Goal: Transaction & Acquisition: Purchase product/service

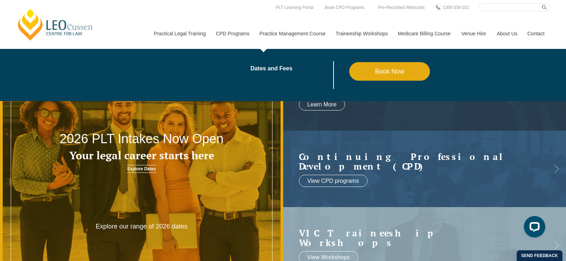
click at [396, 69] on link "Book Now" at bounding box center [389, 71] width 81 height 19
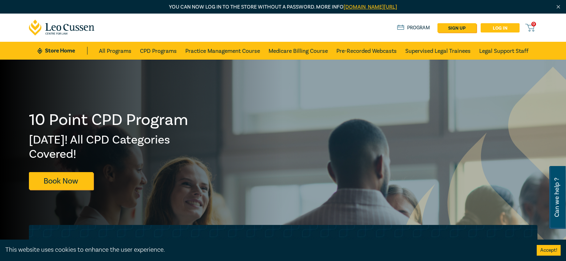
click at [502, 28] on link "Log in" at bounding box center [500, 27] width 39 height 9
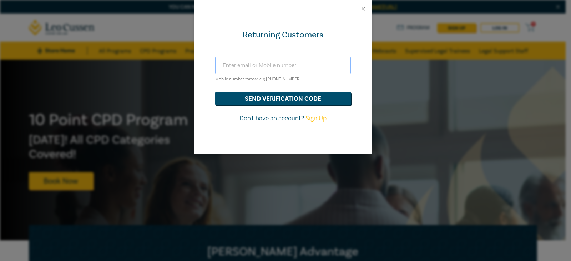
drag, startPoint x: 234, startPoint y: 65, endPoint x: 248, endPoint y: 64, distance: 14.0
click at [234, 65] on input "text" at bounding box center [283, 65] width 136 height 17
type input "t.rogers@rogersevery.com.au"
click at [294, 95] on button "send verification code" at bounding box center [283, 99] width 136 height 14
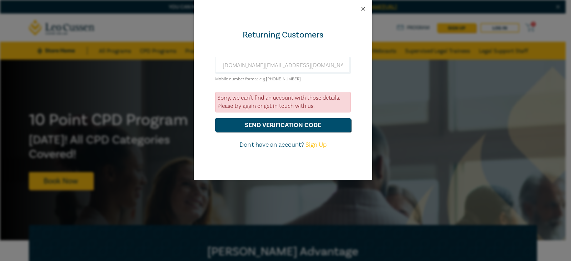
click at [361, 7] on button "Close" at bounding box center [363, 9] width 6 height 6
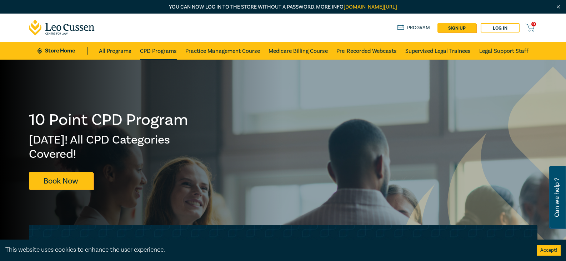
click at [165, 49] on link "CPD Programs" at bounding box center [158, 51] width 37 height 18
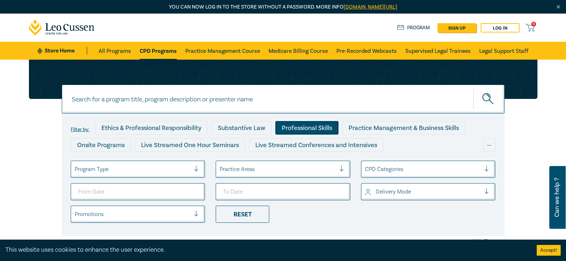
click at [318, 127] on div "Professional Skills" at bounding box center [306, 128] width 63 height 14
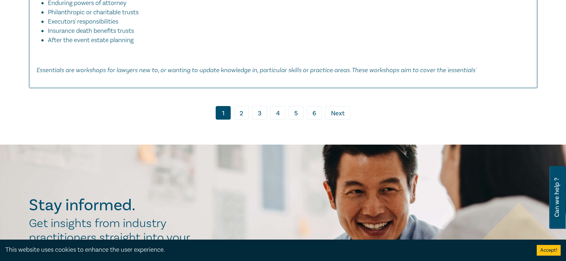
scroll to position [3821, 0]
click at [242, 119] on link "2" at bounding box center [241, 113] width 15 height 14
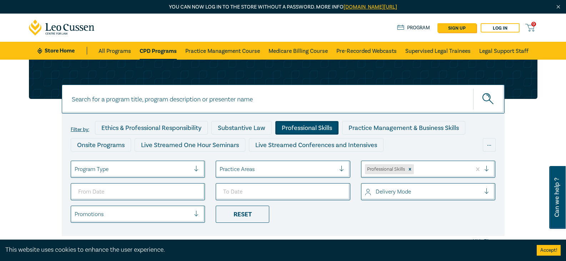
click at [488, 96] on icon "submit" at bounding box center [487, 96] width 2 height 2
click at [124, 99] on input at bounding box center [283, 99] width 443 height 29
type input "solicitors cert mrges & guarantee risky business"
click at [473, 88] on button "submit" at bounding box center [488, 99] width 31 height 22
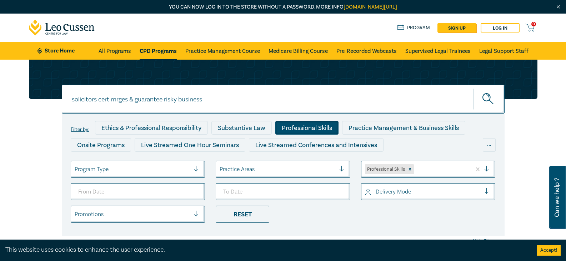
click at [473, 88] on button "submit" at bounding box center [488, 99] width 31 height 22
drag, startPoint x: 206, startPoint y: 100, endPoint x: 0, endPoint y: 75, distance: 207.5
click at [0, 75] on div "solicitors cert mrges & guarantee risky business solicitors cert mrges & guaran…" at bounding box center [283, 157] width 566 height 194
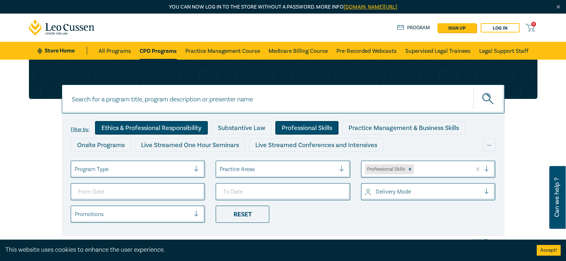
click at [160, 125] on div "Ethics & Professional Responsibility" at bounding box center [151, 128] width 113 height 14
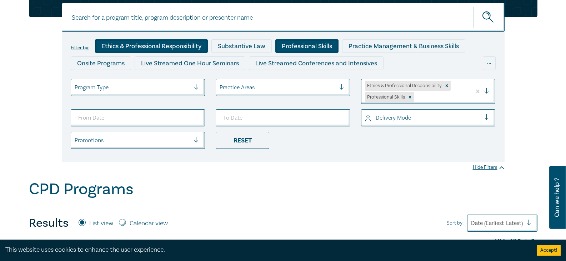
scroll to position [36, 0]
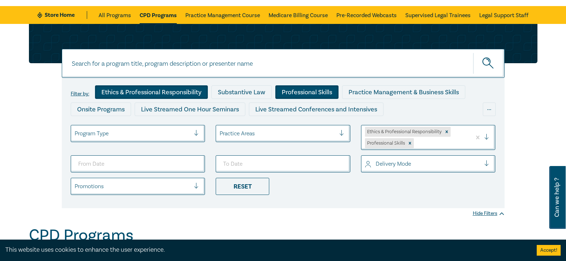
click at [193, 133] on div "Program Type" at bounding box center [132, 133] width 123 height 12
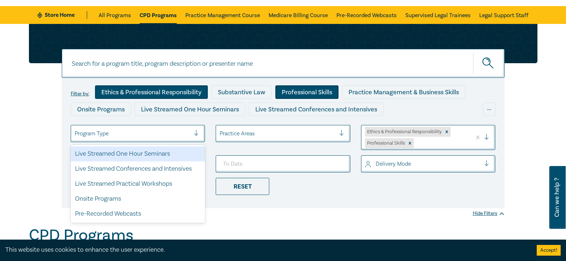
click at [162, 154] on div "Live Streamed One Hour Seminars" at bounding box center [138, 153] width 135 height 15
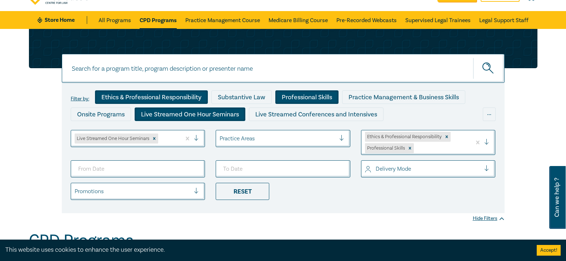
scroll to position [71, 0]
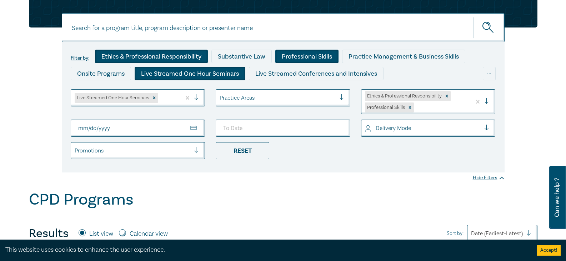
type input "0005-02-20"
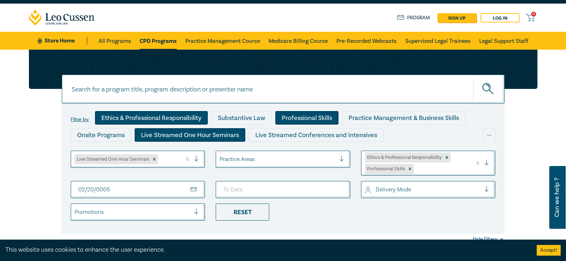
scroll to position [0, 0]
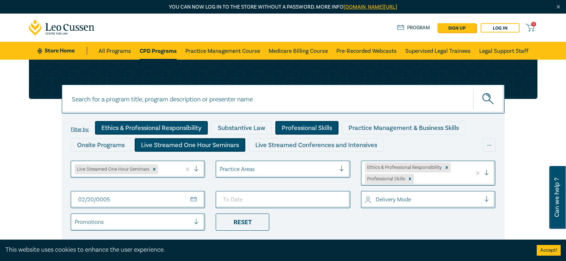
drag, startPoint x: 130, startPoint y: 198, endPoint x: 29, endPoint y: 193, distance: 101.2
click at [22, 194] on div "Filter by: Ethics & Professional Responsibility Substantive Law Professional Sk…" at bounding box center [283, 161] width 566 height 202
type input "2025-02-20"
click at [253, 220] on div "Reset" at bounding box center [243, 222] width 54 height 17
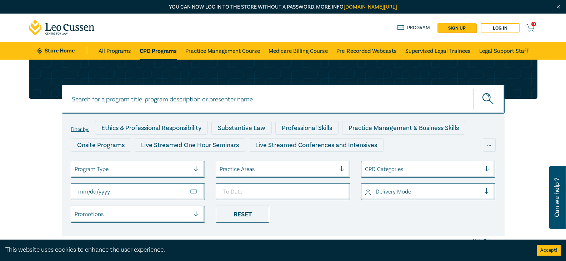
click at [95, 191] on input "From Date" at bounding box center [138, 191] width 135 height 17
drag, startPoint x: 120, startPoint y: 191, endPoint x: 24, endPoint y: 171, distance: 98.0
click at [27, 170] on div "Filter by: Ethics & Professional Responsibility Substantive Law Professional Sk…" at bounding box center [283, 148] width 517 height 176
click at [83, 191] on input "From Date" at bounding box center [138, 191] width 135 height 17
type input "2025-11-20"
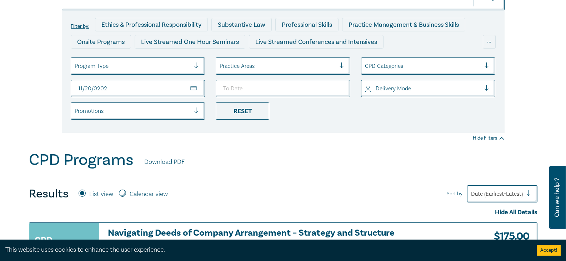
scroll to position [107, 0]
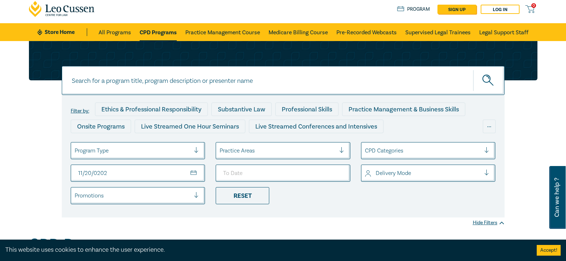
scroll to position [36, 0]
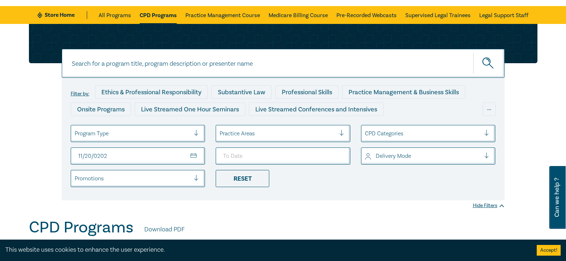
click at [477, 204] on div "Hide Filters" at bounding box center [489, 205] width 32 height 7
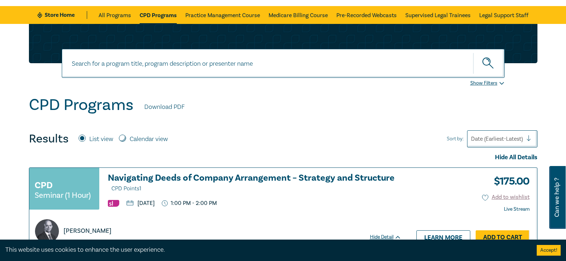
click at [161, 12] on link "CPD Programs" at bounding box center [158, 15] width 37 height 18
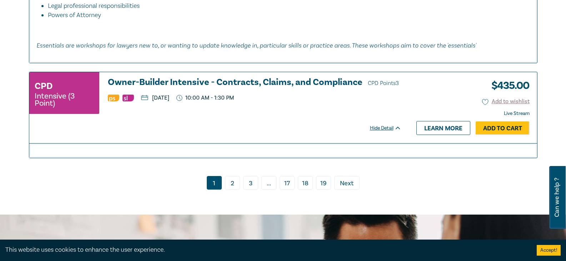
scroll to position [3178, 0]
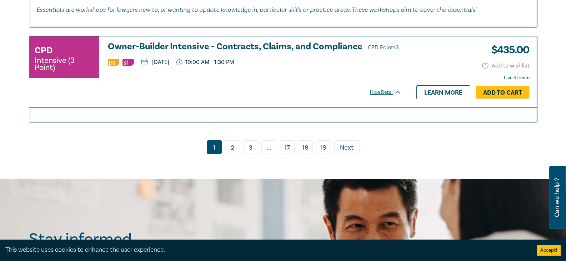
click at [231, 150] on link "2" at bounding box center [232, 147] width 15 height 14
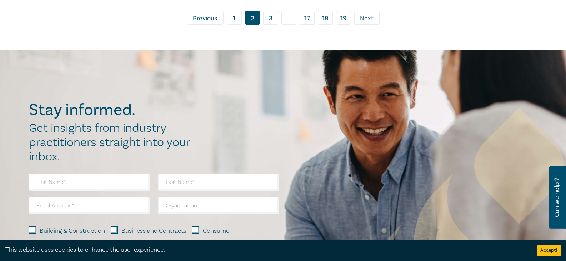
scroll to position [3178, 0]
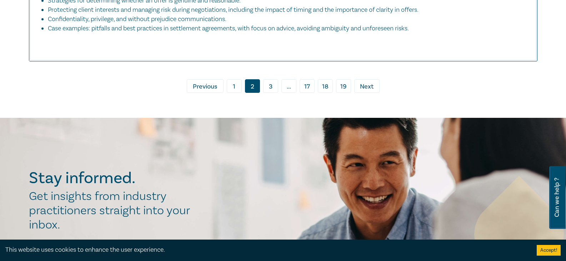
click at [271, 86] on link "3" at bounding box center [270, 86] width 15 height 14
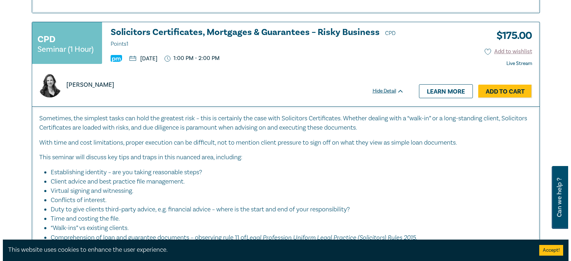
scroll to position [857, 0]
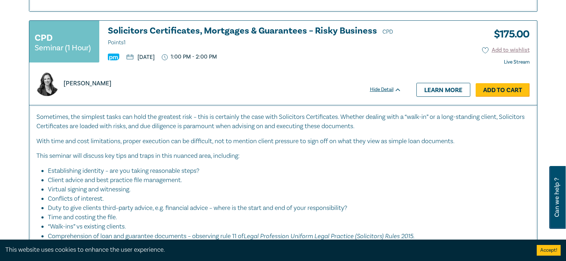
click at [491, 87] on link "Add to Cart" at bounding box center [503, 90] width 54 height 14
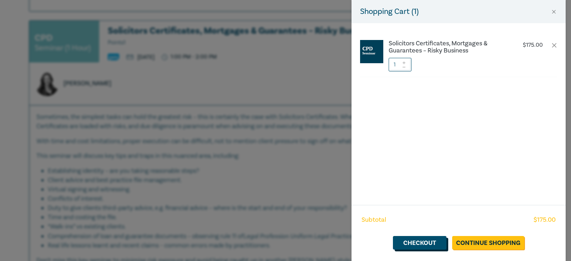
click at [425, 242] on link "Checkout" at bounding box center [420, 243] width 54 height 14
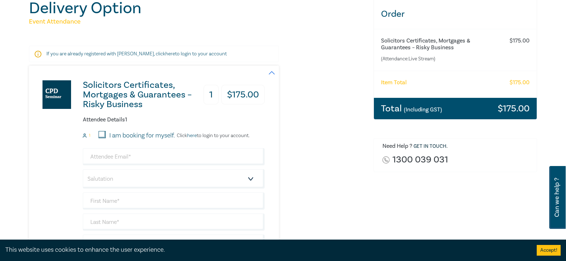
scroll to position [107, 0]
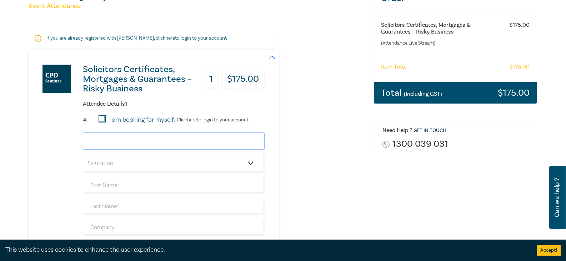
click at [101, 141] on input "email" at bounding box center [174, 140] width 182 height 17
type input "t.rogers@rogersevery.com.au"
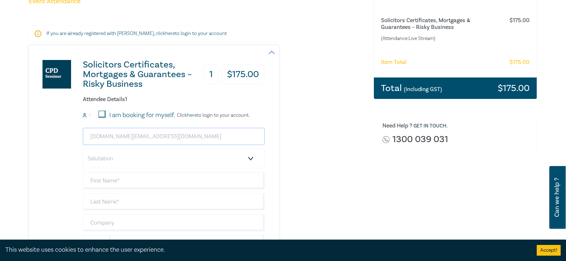
scroll to position [143, 0]
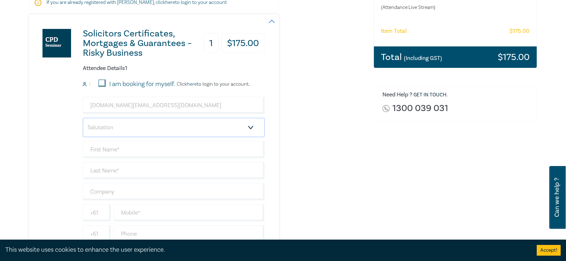
click at [102, 127] on select "Salutation Mr. Mrs. Ms. Miss Dr. Prof. Other" at bounding box center [174, 127] width 182 height 19
select select "Mr."
click at [83, 118] on select "Salutation Mr. Mrs. Ms. Miss Dr. Prof. Other" at bounding box center [174, 127] width 182 height 19
click at [102, 147] on input "text" at bounding box center [174, 149] width 182 height 17
type input "Timothy"
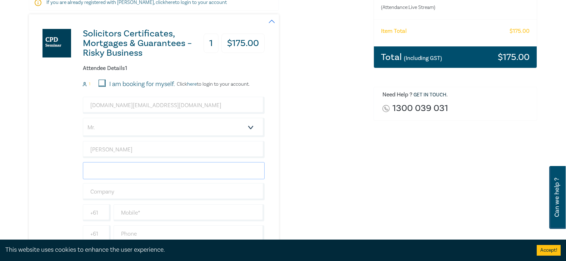
click at [109, 171] on input "text" at bounding box center [174, 170] width 182 height 17
type input "Rogers"
drag, startPoint x: 102, startPoint y: 192, endPoint x: 114, endPoint y: 187, distance: 12.9
click at [103, 191] on input "text" at bounding box center [174, 191] width 182 height 17
type input "Rogers & Every Lawyers"
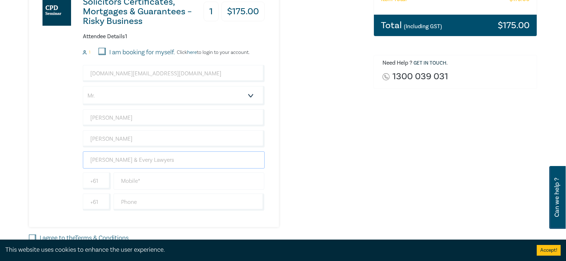
scroll to position [214, 0]
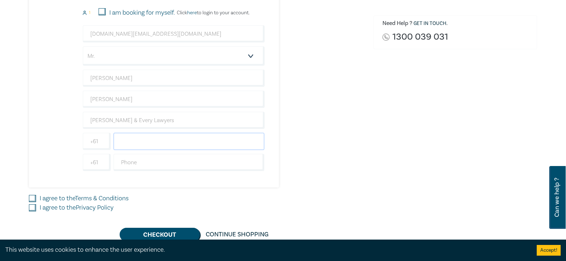
click at [126, 142] on input "text" at bounding box center [189, 141] width 151 height 17
type input "0400388091"
drag, startPoint x: 125, startPoint y: 162, endPoint x: 137, endPoint y: 161, distance: 12.2
click at [125, 162] on input "text" at bounding box center [189, 162] width 151 height 17
type input "0"
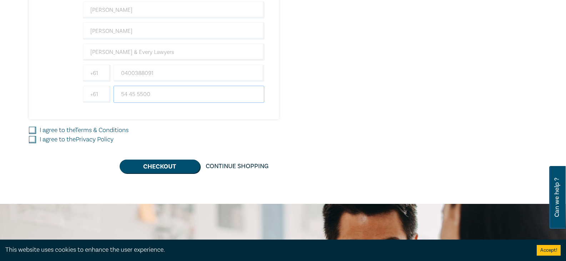
scroll to position [286, 0]
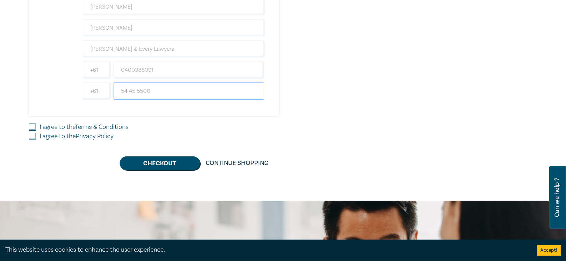
type input "54 45 5500"
click at [32, 128] on input "I agree to the Terms & Conditions" at bounding box center [32, 127] width 7 height 7
checkbox input "true"
drag, startPoint x: 34, startPoint y: 136, endPoint x: 90, endPoint y: 141, distance: 57.0
click at [34, 136] on input "I agree to the Privacy Policy" at bounding box center [32, 136] width 7 height 7
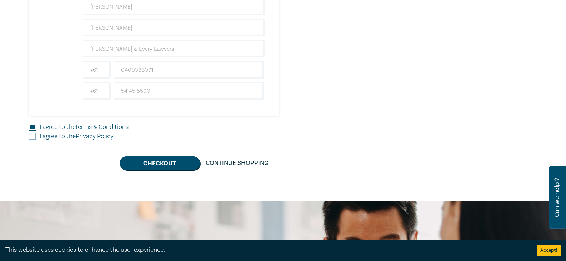
checkbox input "true"
click at [154, 161] on button "Checkout" at bounding box center [160, 163] width 80 height 14
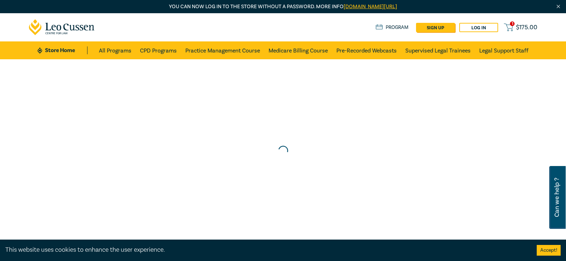
scroll to position [0, 0]
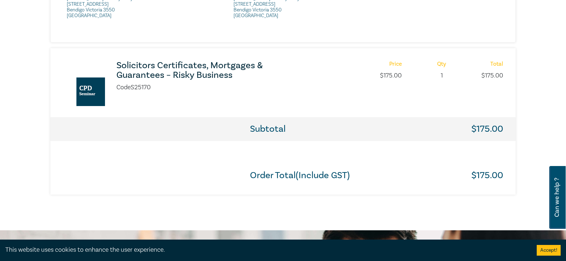
scroll to position [357, 0]
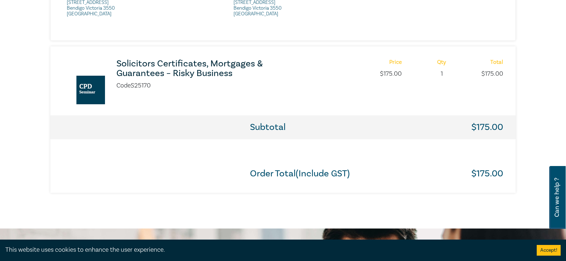
click at [187, 67] on h3 "Solicitors Certificates, Mortgages & Guarantees – Risky Business" at bounding box center [210, 68] width 189 height 19
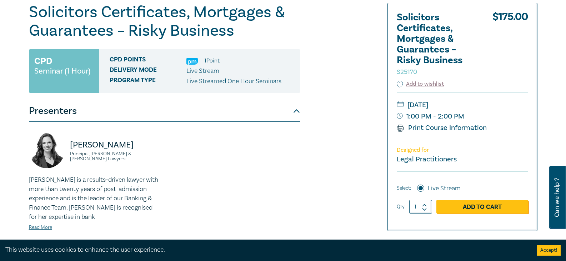
scroll to position [36, 0]
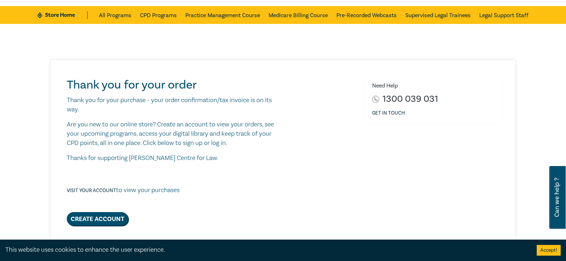
scroll to position [71, 0]
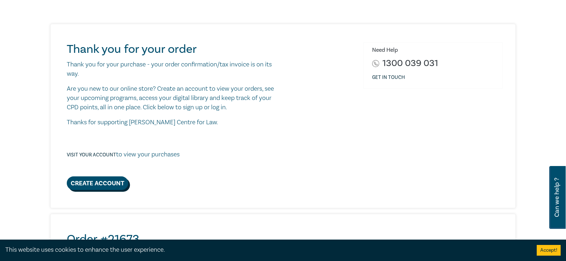
click at [102, 184] on link "Create Account" at bounding box center [97, 183] width 61 height 14
select select "AU"
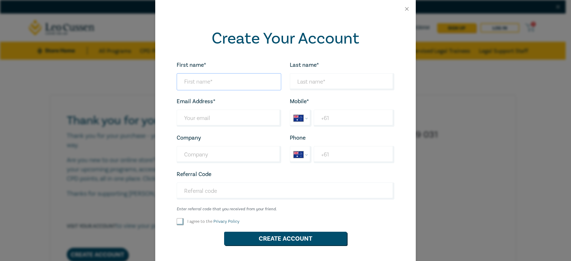
drag, startPoint x: 183, startPoint y: 79, endPoint x: 191, endPoint y: 71, distance: 11.6
click at [183, 79] on input "First name*" at bounding box center [229, 81] width 105 height 17
type input "Timothy"
click at [303, 82] on input "Last name*" at bounding box center [342, 81] width 105 height 17
type input "Rogers"
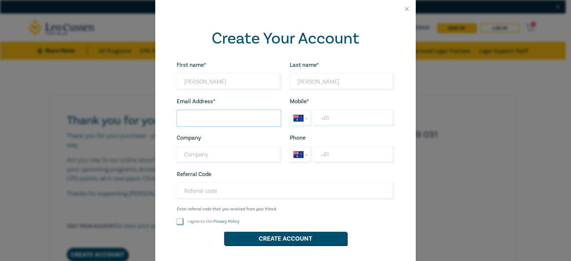
click at [191, 116] on input "Last name*" at bounding box center [229, 118] width 105 height 17
type input "t.rogers@rogersevery.com.au"
select select "ZZ"
type input "+0400388091"
type input "Rogers & Every Lawyers"
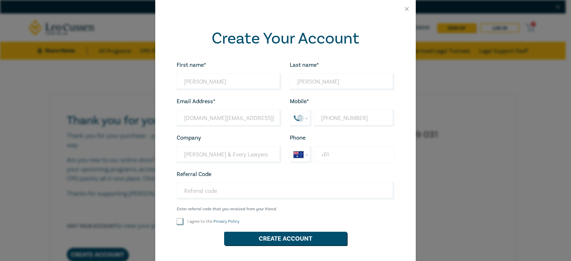
drag, startPoint x: 327, startPoint y: 154, endPoint x: 339, endPoint y: 152, distance: 11.8
click at [327, 154] on input "+61" at bounding box center [354, 154] width 81 height 17
type input "+61 03 5445 5500"
click at [179, 221] on input "I agree to the Privacy Policy" at bounding box center [180, 221] width 7 height 7
checkbox input "true"
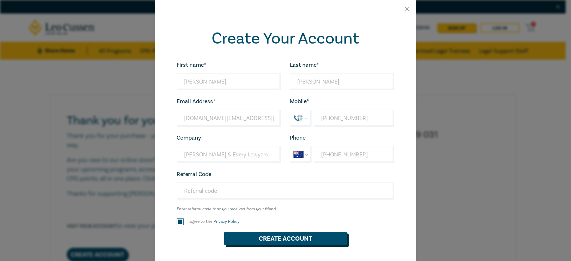
click at [266, 237] on button "Create Account" at bounding box center [285, 239] width 123 height 14
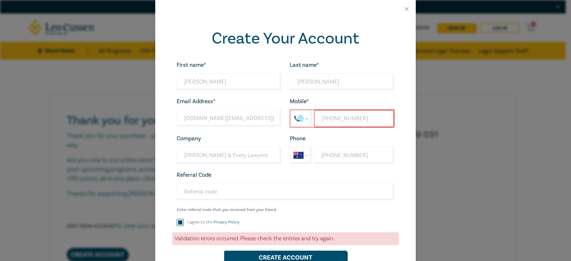
click at [304, 119] on select "International Afghanistan Åland Islands Albania Algeria American Samoa Andorra …" at bounding box center [301, 118] width 21 height 16
select select "AU"
click at [291, 110] on select "International Afghanistan Åland Islands Albania Algeria American Samoa Andorra …" at bounding box center [301, 118] width 21 height 16
type input "+61"
click at [304, 156] on select "International Afghanistan Åland Islands Albania Algeria American Samoa Andorra …" at bounding box center [300, 155] width 21 height 16
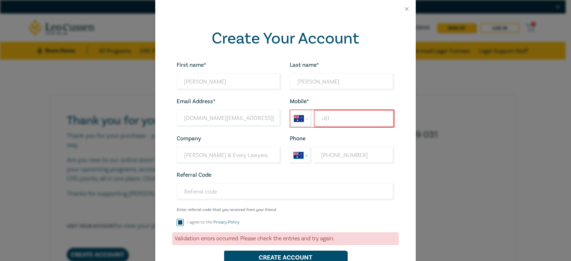
click at [290, 147] on select "International Afghanistan Åland Islands Albania Algeria American Samoa Andorra …" at bounding box center [300, 155] width 21 height 16
click at [323, 118] on input "+61" at bounding box center [354, 118] width 80 height 17
select select "ZZ"
type input "+0400388091"
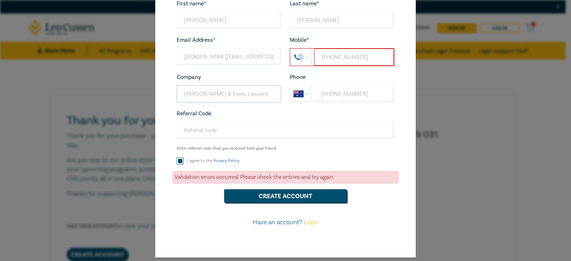
scroll to position [68, 0]
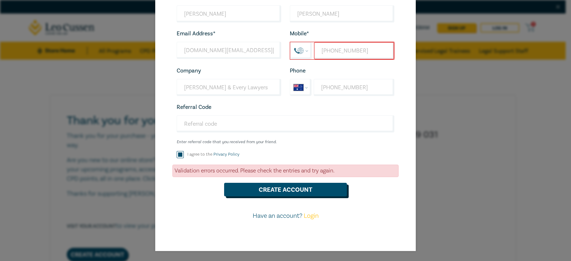
click at [280, 190] on button "Create Account" at bounding box center [285, 190] width 123 height 14
click at [280, 189] on button "Create Account" at bounding box center [285, 190] width 123 height 14
click at [285, 190] on button "Create Account" at bounding box center [285, 190] width 123 height 14
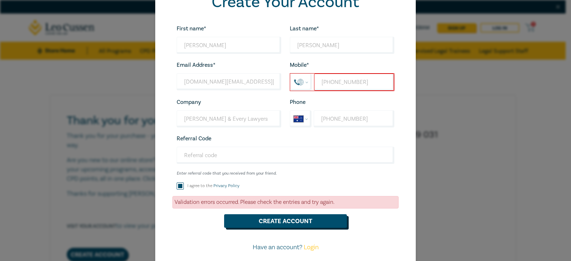
scroll to position [0, 0]
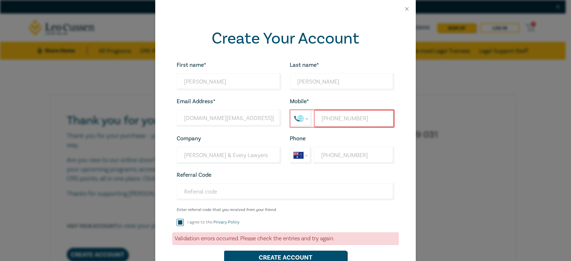
click at [301, 117] on select "International Afghanistan Åland Islands Albania Algeria American Samoa Andorra …" at bounding box center [301, 118] width 21 height 16
select select "AU"
click at [291, 110] on select "International Afghanistan Åland Islands Albania Algeria American Samoa Andorra …" at bounding box center [301, 118] width 21 height 16
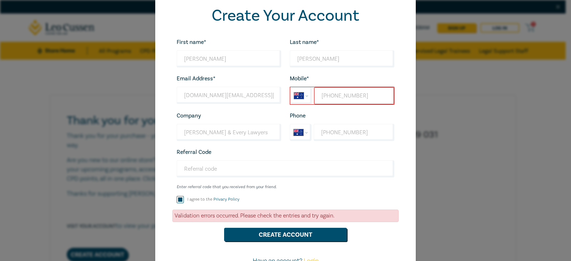
scroll to position [36, 0]
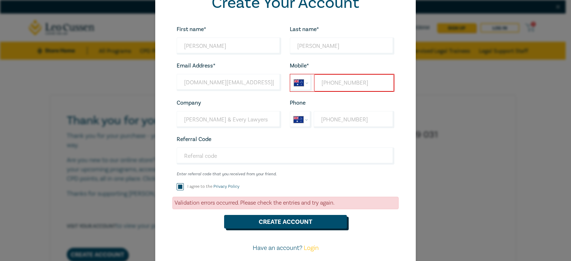
type input "+61 400 388 091"
click at [290, 222] on button "Create Account" at bounding box center [285, 222] width 123 height 14
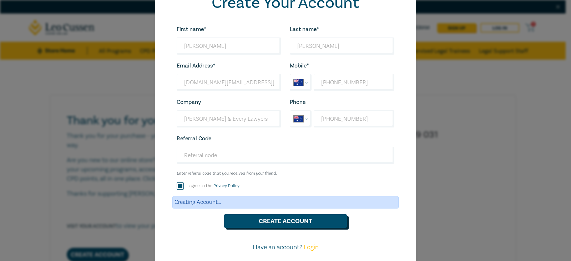
scroll to position [0, 0]
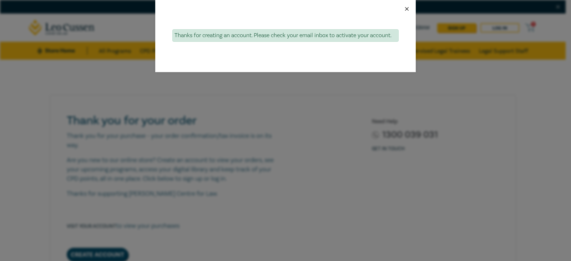
click at [407, 7] on button "Close" at bounding box center [407, 9] width 6 height 6
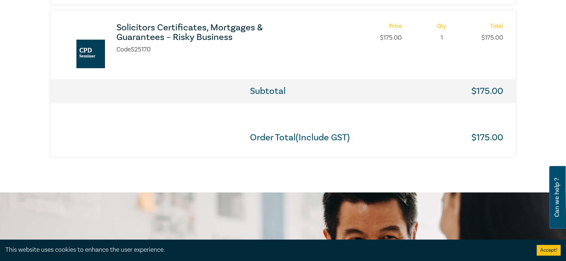
scroll to position [215, 0]
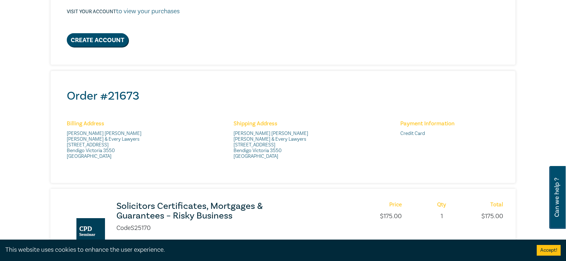
click at [116, 95] on h2 "Order # 21673" at bounding box center [285, 96] width 436 height 14
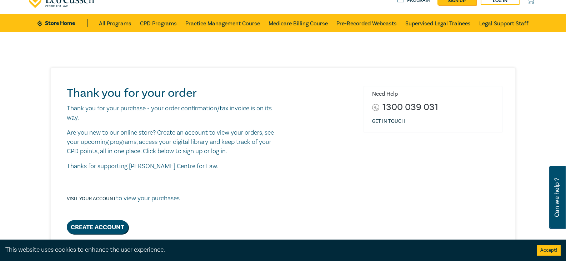
scroll to position [0, 0]
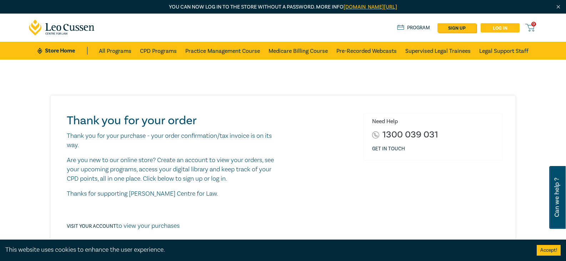
click at [501, 25] on link "Log in" at bounding box center [500, 27] width 39 height 9
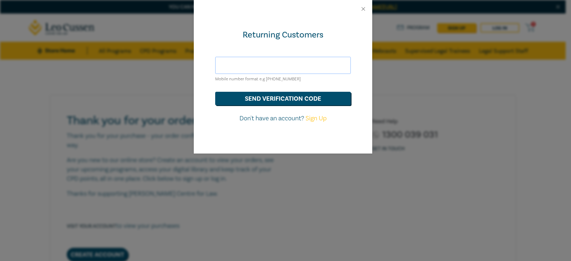
click at [230, 61] on input "text" at bounding box center [283, 65] width 136 height 17
type input "t.rogers@rogersevery.com.au"
click at [284, 96] on button "send verification code" at bounding box center [283, 99] width 136 height 14
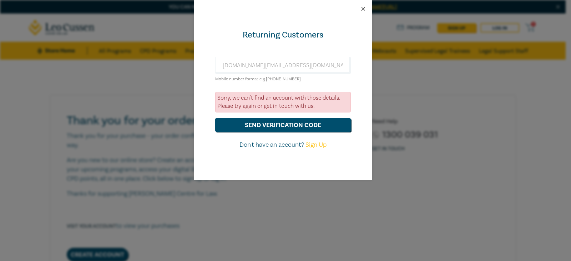
click at [363, 7] on button "Close" at bounding box center [363, 9] width 6 height 6
